Goal: Check status: Check status

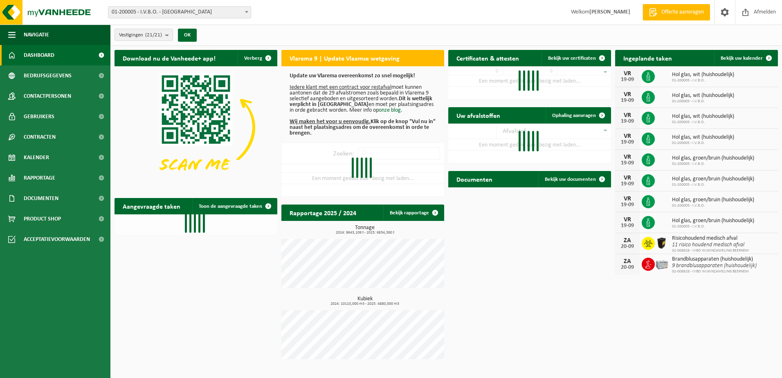
click at [247, 14] on span at bounding box center [246, 12] width 8 height 11
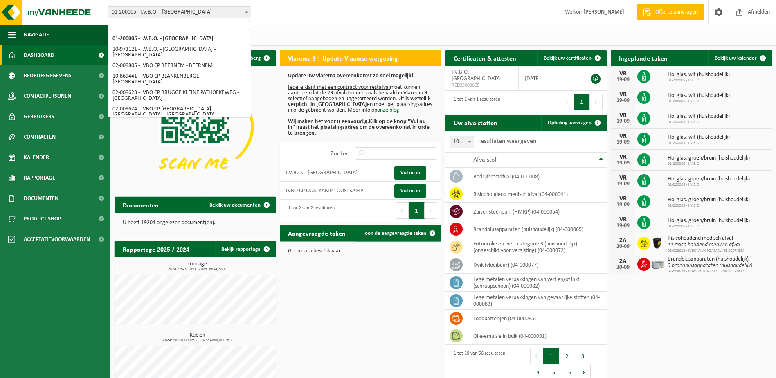
select select "5344"
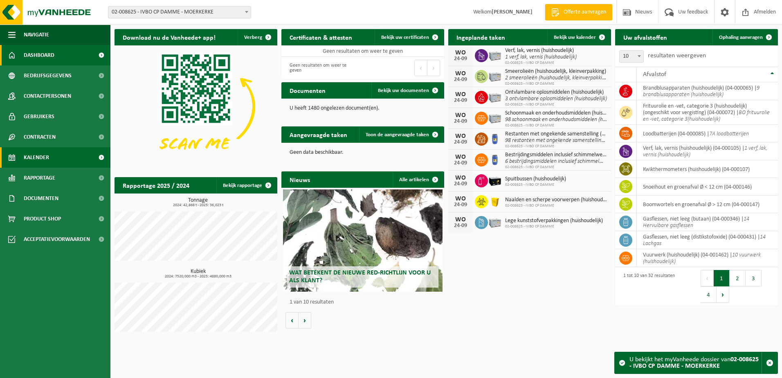
click at [61, 158] on link "Kalender" at bounding box center [55, 157] width 110 height 20
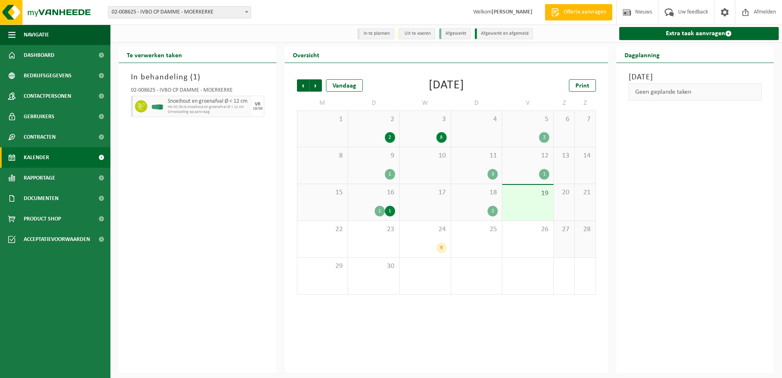
click at [439, 141] on div "8" at bounding box center [441, 137] width 10 height 11
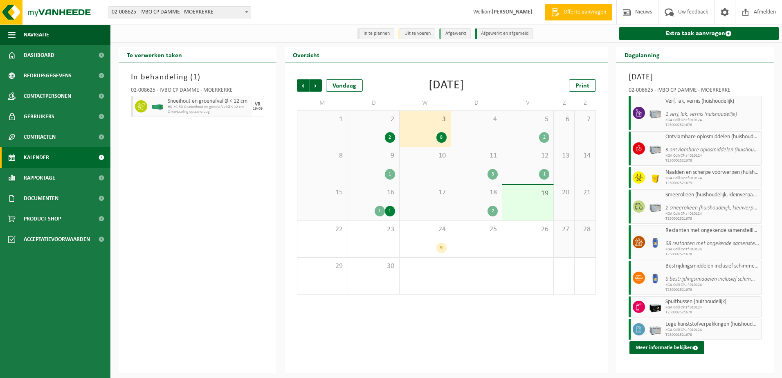
click at [443, 140] on div "8" at bounding box center [441, 137] width 10 height 11
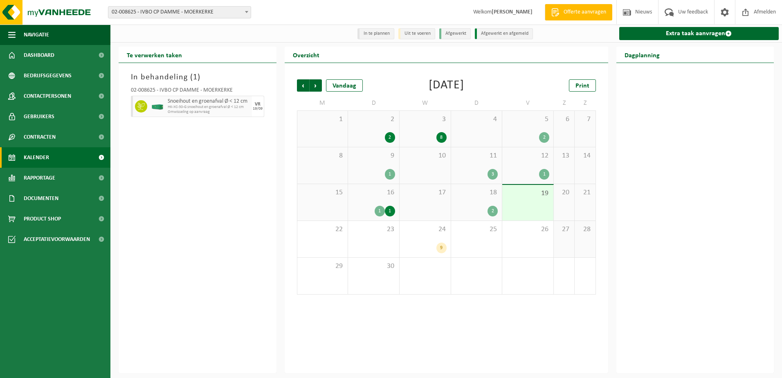
click at [392, 138] on div "2" at bounding box center [390, 137] width 10 height 11
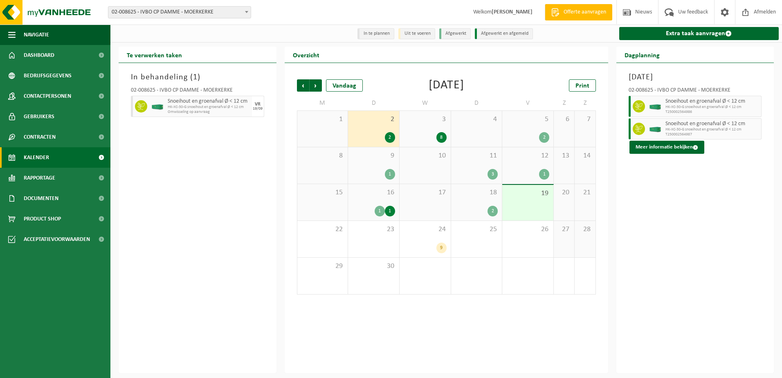
click at [442, 138] on div "8" at bounding box center [441, 137] width 10 height 11
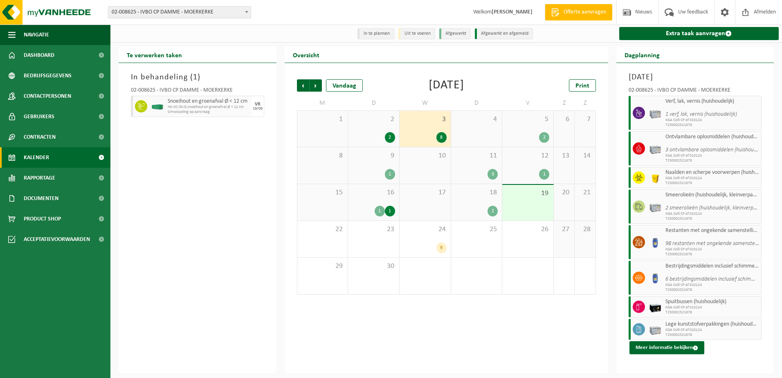
click at [547, 137] on div "2" at bounding box center [544, 137] width 10 height 11
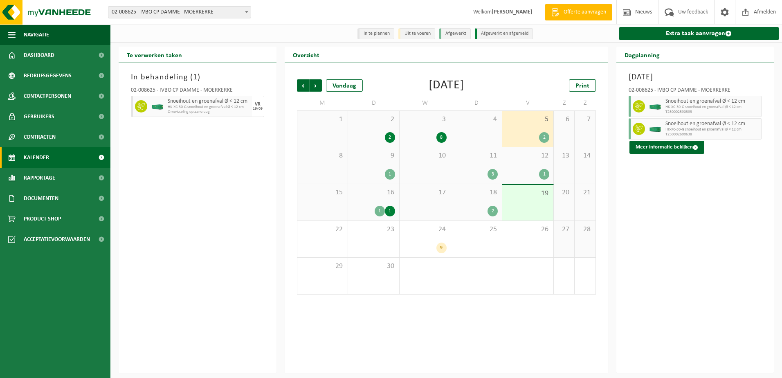
click at [483, 213] on div "2" at bounding box center [476, 211] width 43 height 11
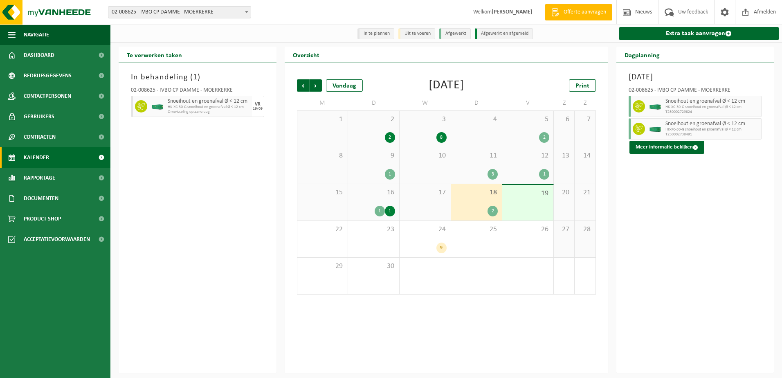
click at [529, 206] on div "19" at bounding box center [527, 203] width 51 height 36
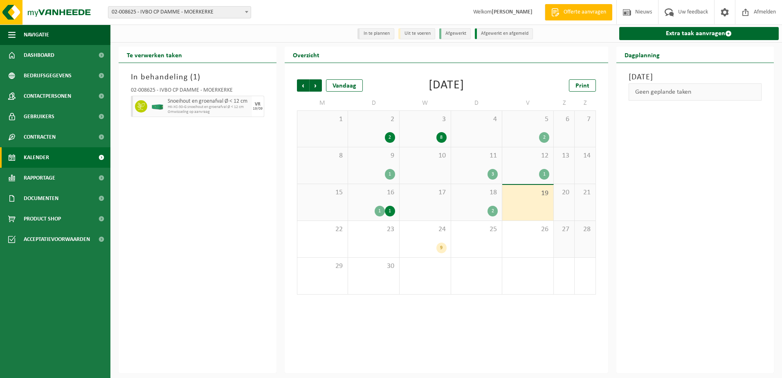
click at [337, 208] on div "15" at bounding box center [322, 202] width 51 height 36
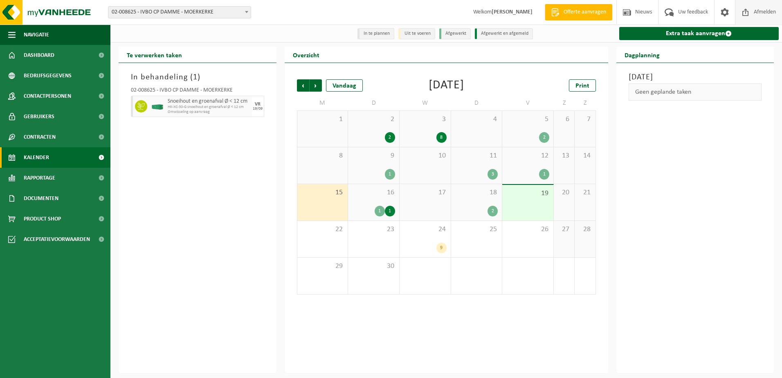
drag, startPoint x: 757, startPoint y: 15, endPoint x: 751, endPoint y: 14, distance: 5.7
click at [757, 15] on span "Afmelden" at bounding box center [764, 12] width 26 height 24
